Goal: Check status: Check status

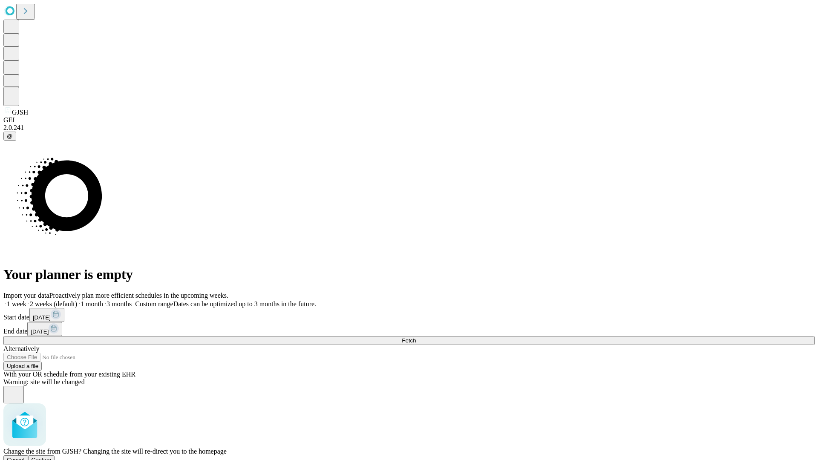
click at [52, 457] on span "Confirm" at bounding box center [42, 460] width 20 height 6
click at [77, 300] on label "2 weeks (default)" at bounding box center [51, 303] width 51 height 7
click at [416, 337] on span "Fetch" at bounding box center [409, 340] width 14 height 6
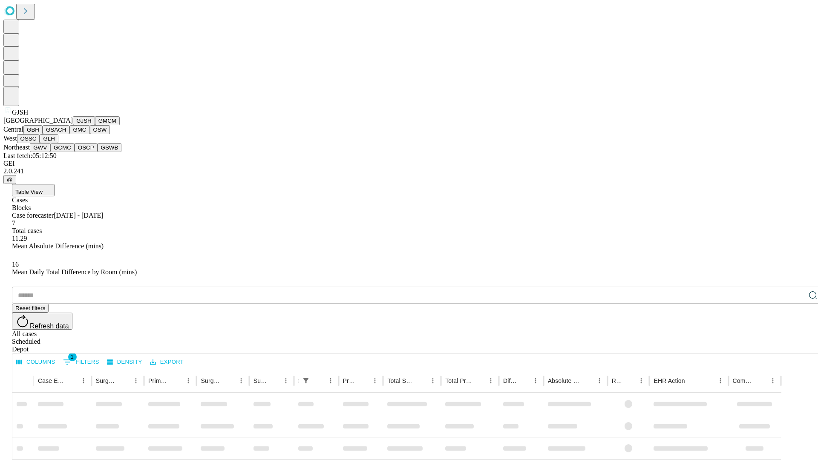
click at [95, 125] on button "GMCM" at bounding box center [107, 120] width 25 height 9
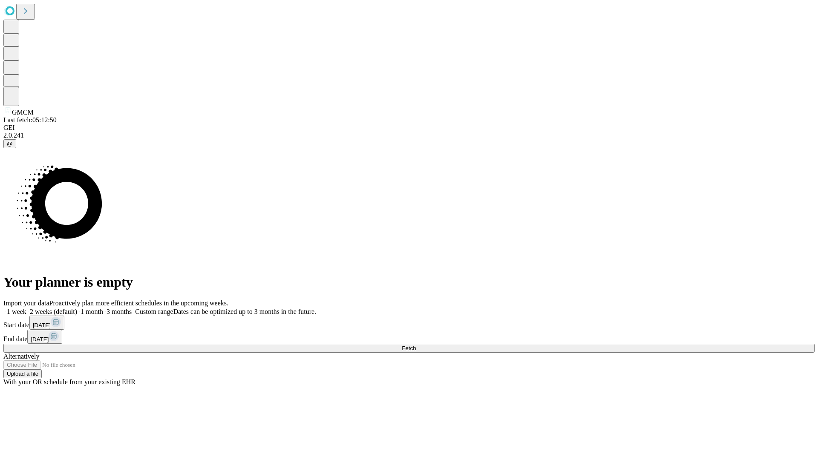
click at [77, 308] on label "2 weeks (default)" at bounding box center [51, 311] width 51 height 7
click at [416, 345] on span "Fetch" at bounding box center [409, 348] width 14 height 6
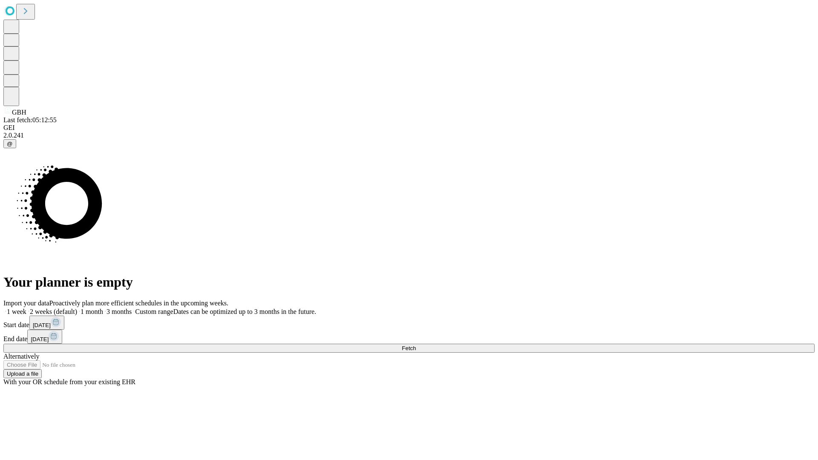
click at [416, 345] on span "Fetch" at bounding box center [409, 348] width 14 height 6
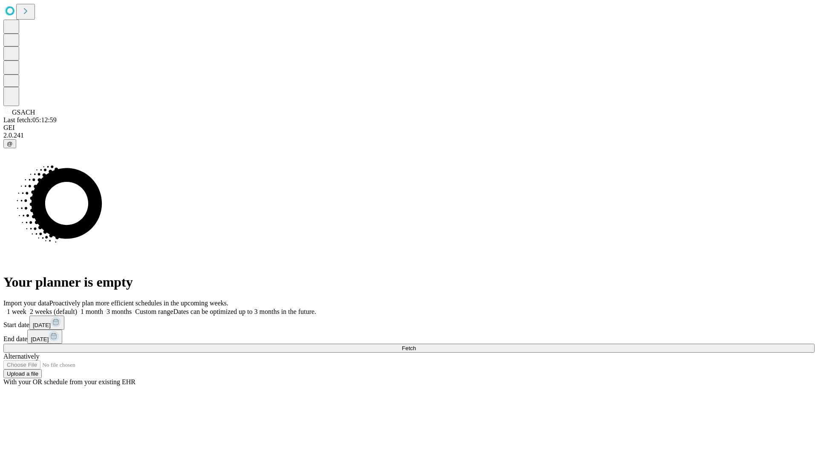
click at [77, 308] on label "2 weeks (default)" at bounding box center [51, 311] width 51 height 7
click at [416, 345] on span "Fetch" at bounding box center [409, 348] width 14 height 6
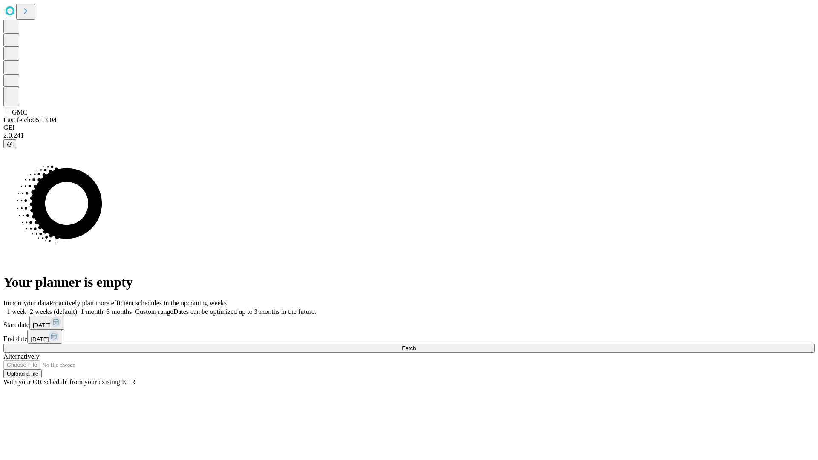
click at [77, 308] on label "2 weeks (default)" at bounding box center [51, 311] width 51 height 7
click at [416, 345] on span "Fetch" at bounding box center [409, 348] width 14 height 6
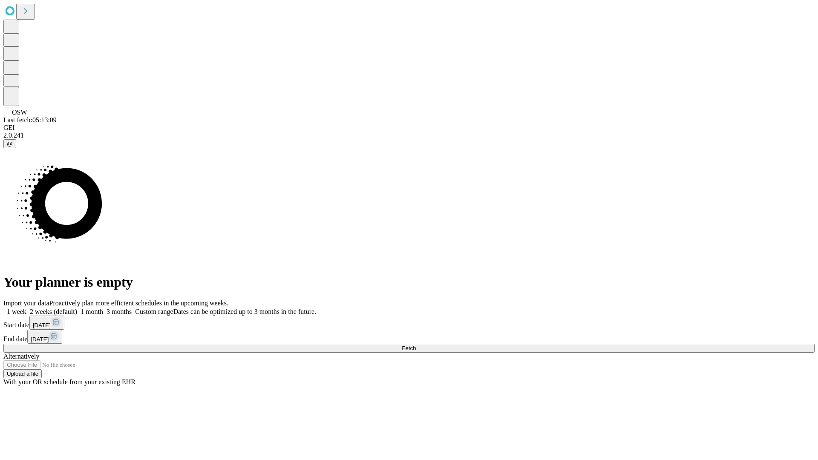
click at [77, 308] on label "2 weeks (default)" at bounding box center [51, 311] width 51 height 7
click at [416, 345] on span "Fetch" at bounding box center [409, 348] width 14 height 6
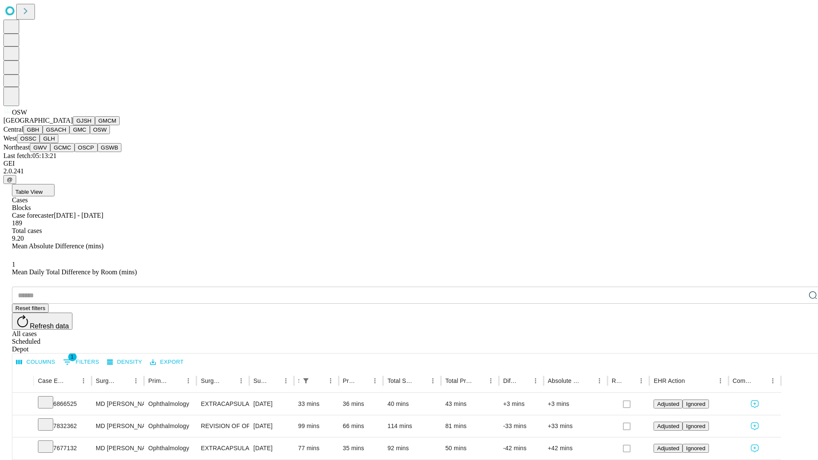
click at [40, 143] on button "OSSC" at bounding box center [28, 138] width 23 height 9
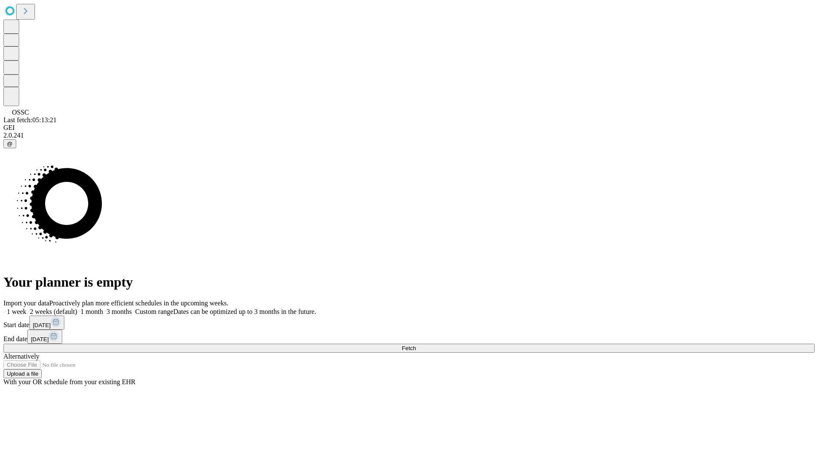
click at [77, 308] on label "2 weeks (default)" at bounding box center [51, 311] width 51 height 7
click at [416, 345] on span "Fetch" at bounding box center [409, 348] width 14 height 6
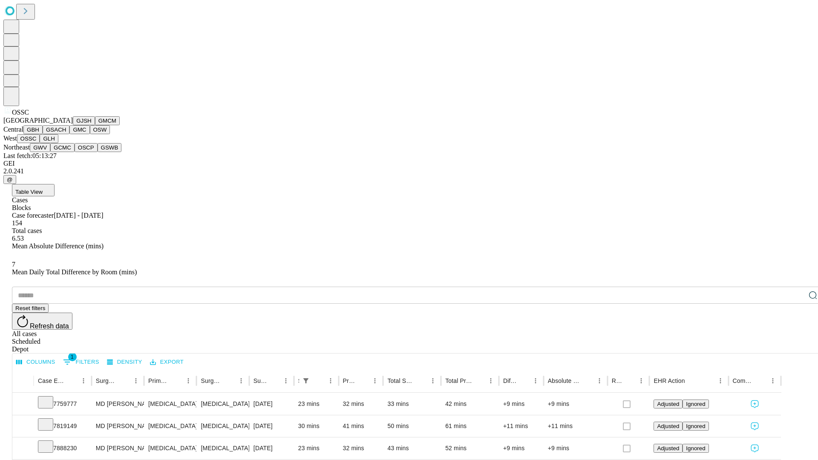
click at [58, 143] on button "GLH" at bounding box center [49, 138] width 18 height 9
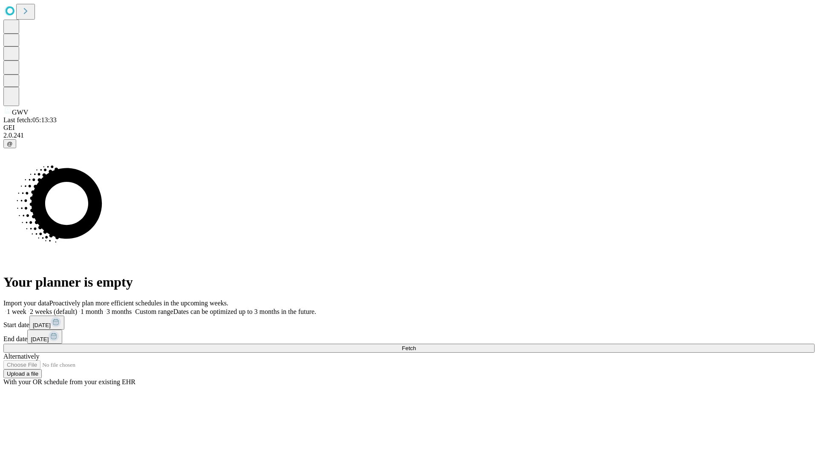
click at [77, 308] on label "2 weeks (default)" at bounding box center [51, 311] width 51 height 7
click at [416, 345] on span "Fetch" at bounding box center [409, 348] width 14 height 6
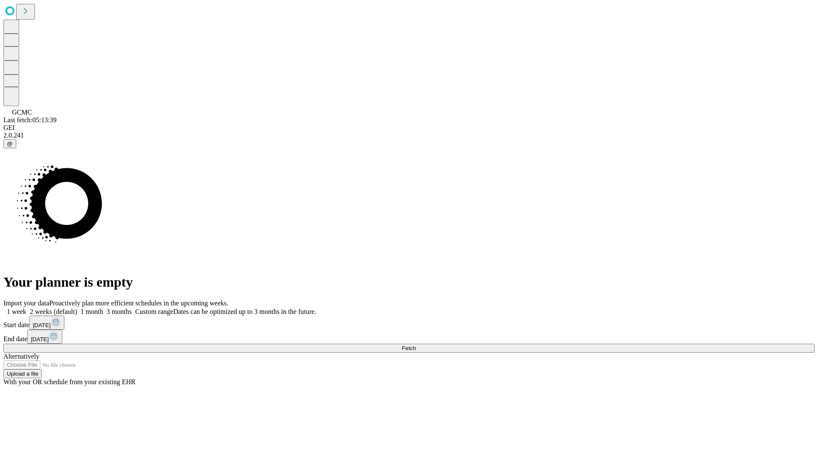
click at [77, 308] on label "2 weeks (default)" at bounding box center [51, 311] width 51 height 7
click at [416, 345] on span "Fetch" at bounding box center [409, 348] width 14 height 6
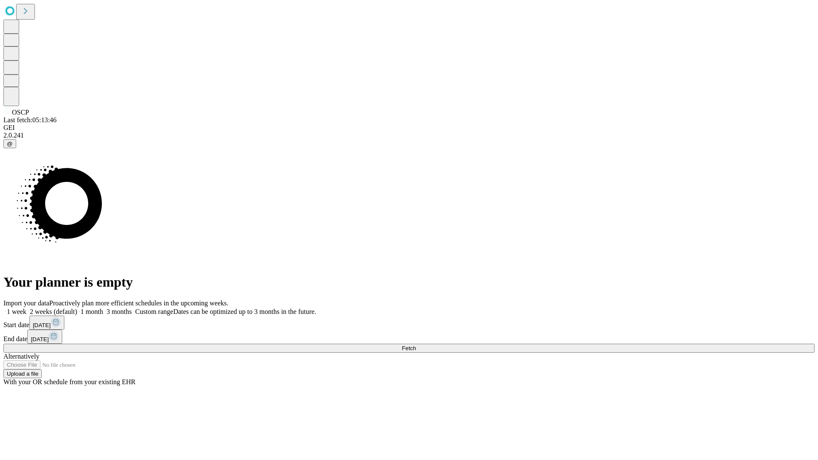
click at [77, 308] on label "2 weeks (default)" at bounding box center [51, 311] width 51 height 7
click at [416, 345] on span "Fetch" at bounding box center [409, 348] width 14 height 6
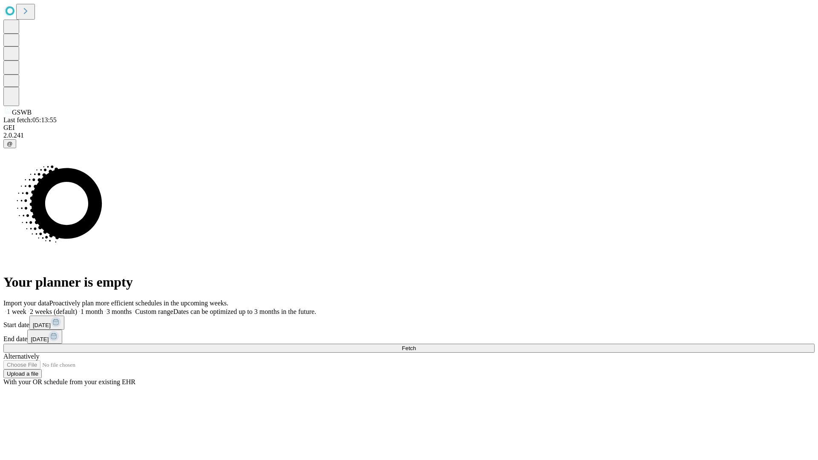
click at [77, 308] on label "2 weeks (default)" at bounding box center [51, 311] width 51 height 7
click at [416, 345] on span "Fetch" at bounding box center [409, 348] width 14 height 6
